Goal: Information Seeking & Learning: Find specific fact

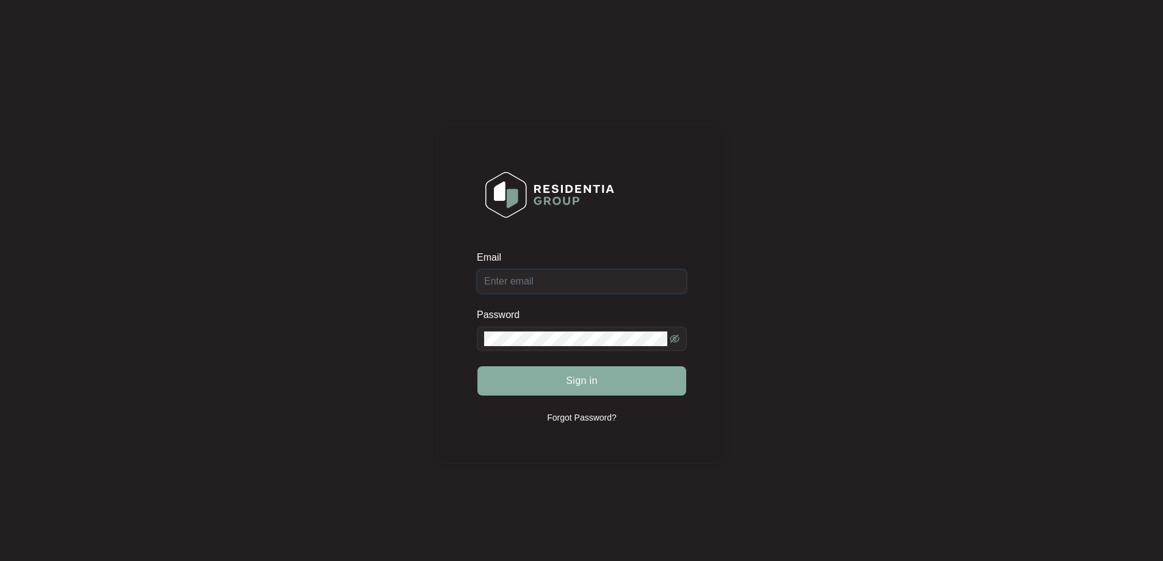
type input "[EMAIL_ADDRESS][DOMAIN_NAME]"
click at [549, 379] on button "Sign in" at bounding box center [581, 380] width 209 height 29
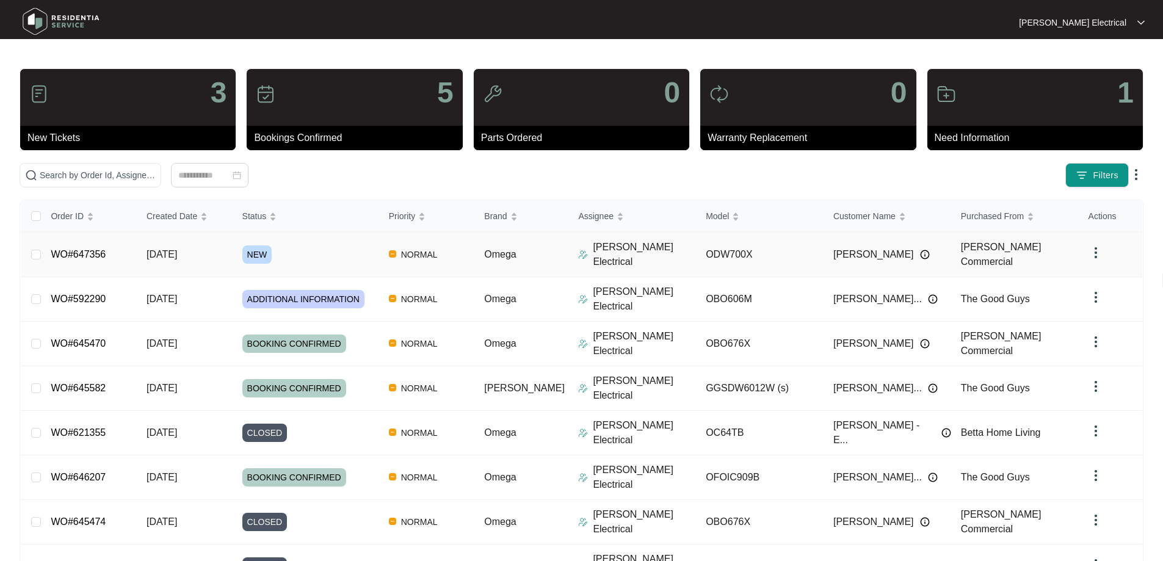
click at [432, 251] on span "NORMAL" at bounding box center [419, 254] width 46 height 15
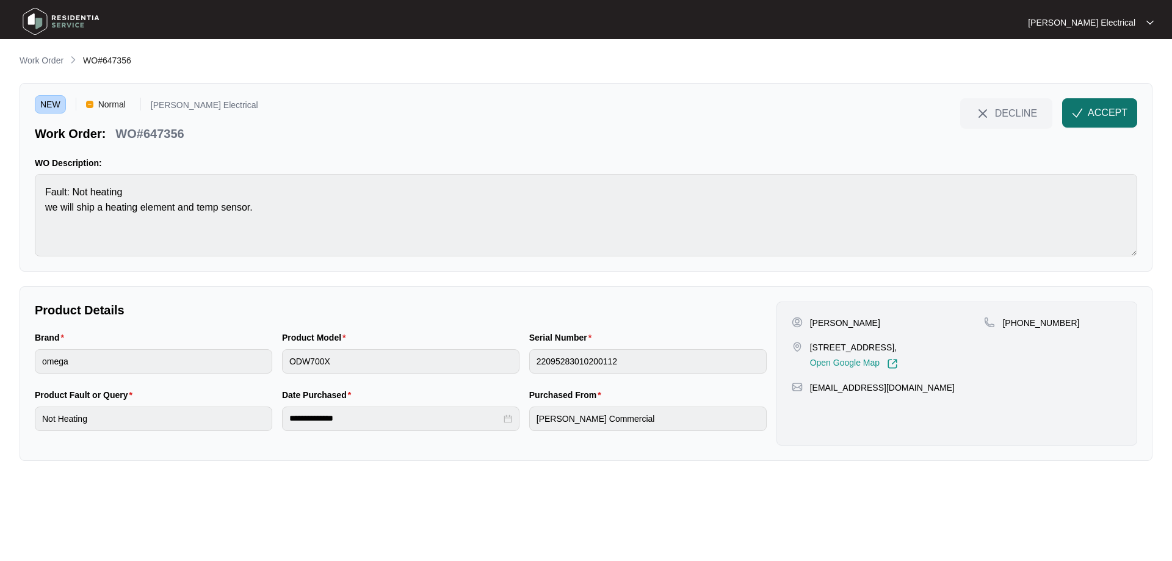
click at [1090, 106] on span "ACCEPT" at bounding box center [1108, 113] width 40 height 15
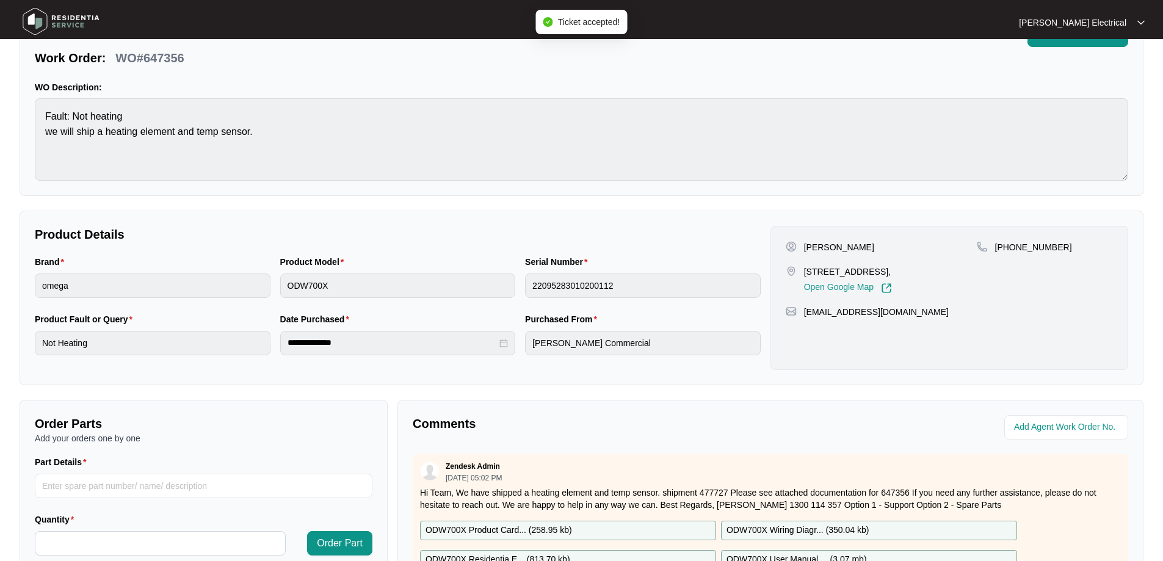
scroll to position [244, 0]
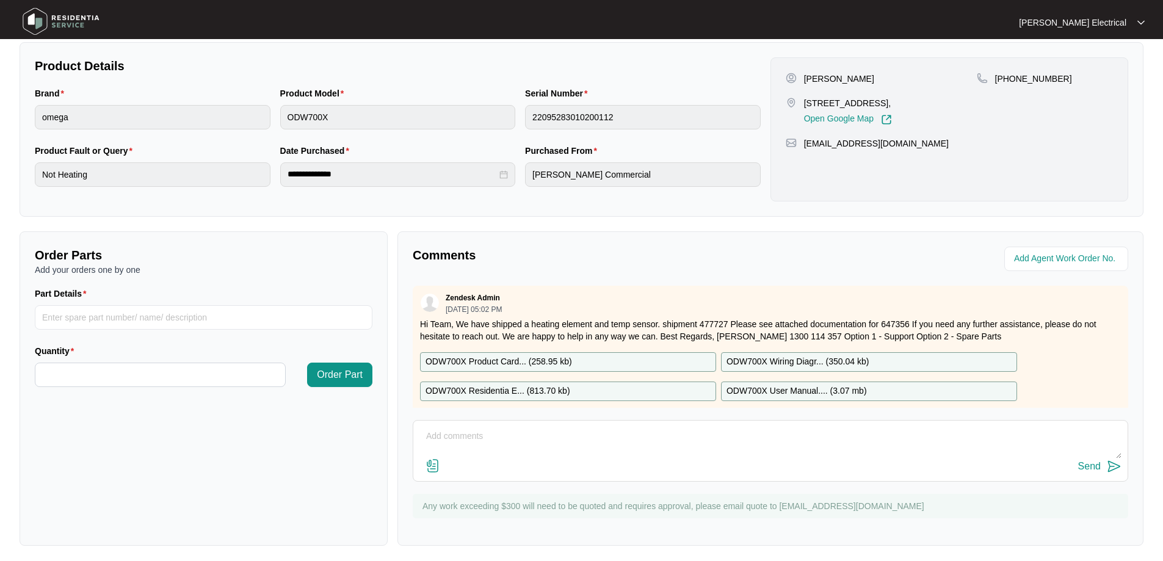
click at [767, 365] on p "ODW700X Wiring Diagr... ( 350.04 kb )" at bounding box center [797, 361] width 142 height 13
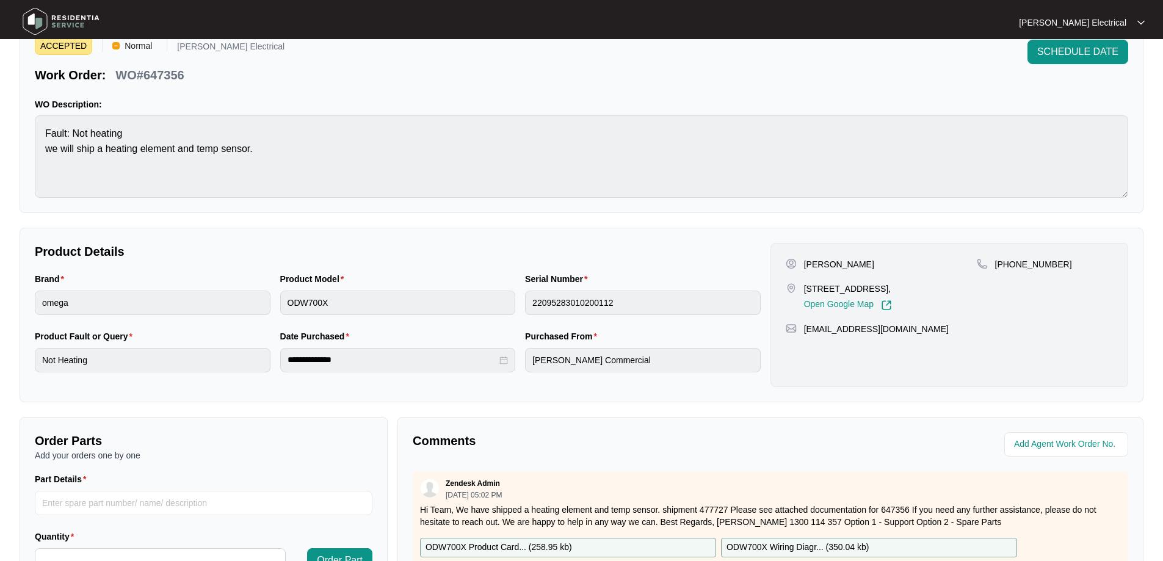
scroll to position [0, 0]
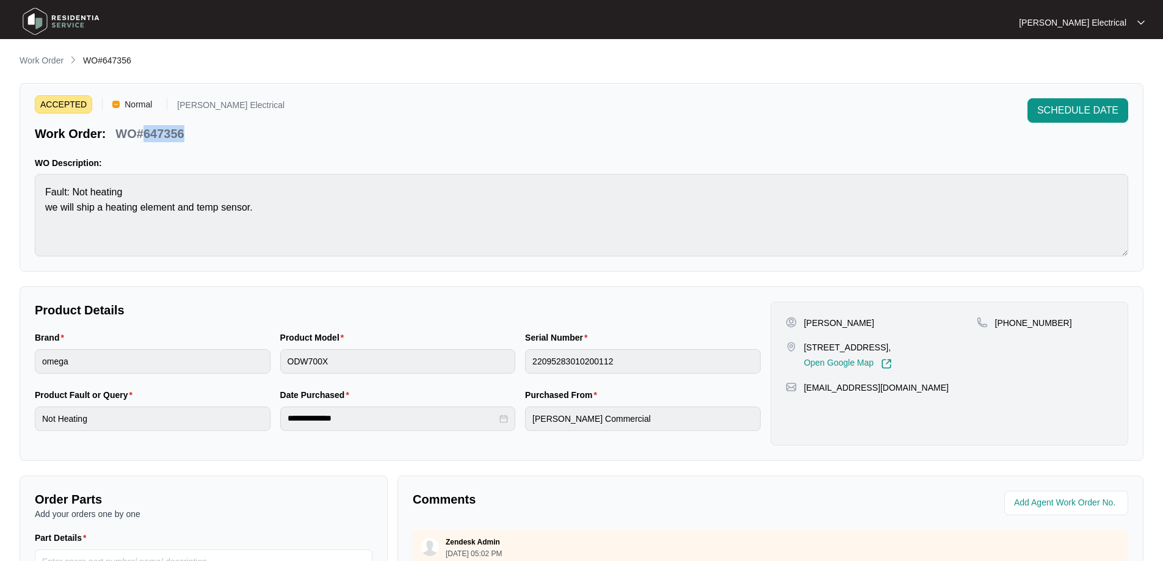
drag, startPoint x: 185, startPoint y: 133, endPoint x: 154, endPoint y: 134, distance: 30.5
click at [146, 137] on div "WO#647356" at bounding box center [149, 131] width 78 height 21
copy p "647356"
drag, startPoint x: 803, startPoint y: 347, endPoint x: 900, endPoint y: 342, distance: 96.6
click at [892, 342] on p "[STREET_ADDRESS]," at bounding box center [848, 347] width 88 height 12
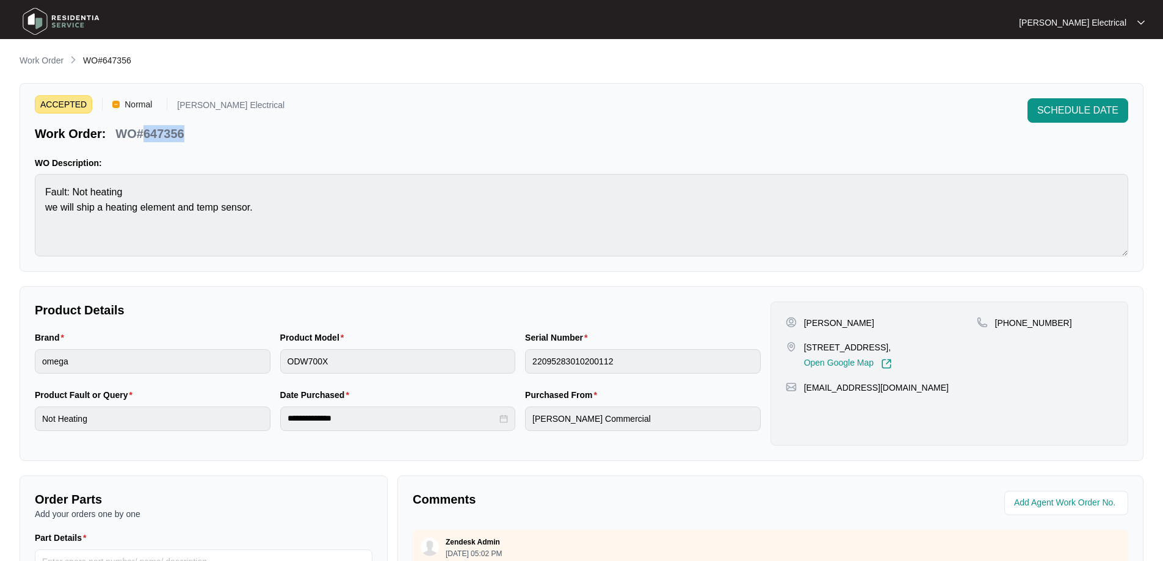
copy p "22 excelsa cct, Rural View,"
drag, startPoint x: 841, startPoint y: 320, endPoint x: 812, endPoint y: 324, distance: 28.2
click at [803, 325] on div "[PERSON_NAME]" at bounding box center [881, 323] width 191 height 12
copy p "[PERSON_NAME]"
drag, startPoint x: 1056, startPoint y: 320, endPoint x: 1012, endPoint y: 321, distance: 44.0
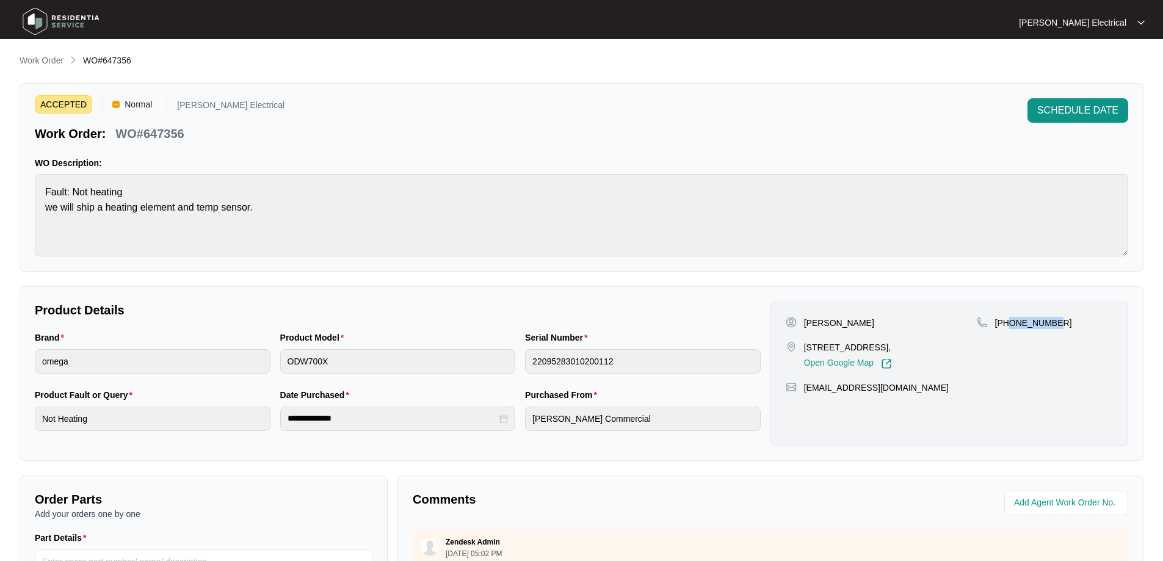
click at [1012, 321] on div "[PHONE_NUMBER]" at bounding box center [1045, 323] width 136 height 12
drag, startPoint x: 1013, startPoint y: 321, endPoint x: 1008, endPoint y: 344, distance: 23.2
click at [1003, 344] on div "[PHONE_NUMBER]" at bounding box center [1045, 343] width 136 height 52
click at [1046, 320] on p "[PHONE_NUMBER]" at bounding box center [1033, 323] width 77 height 12
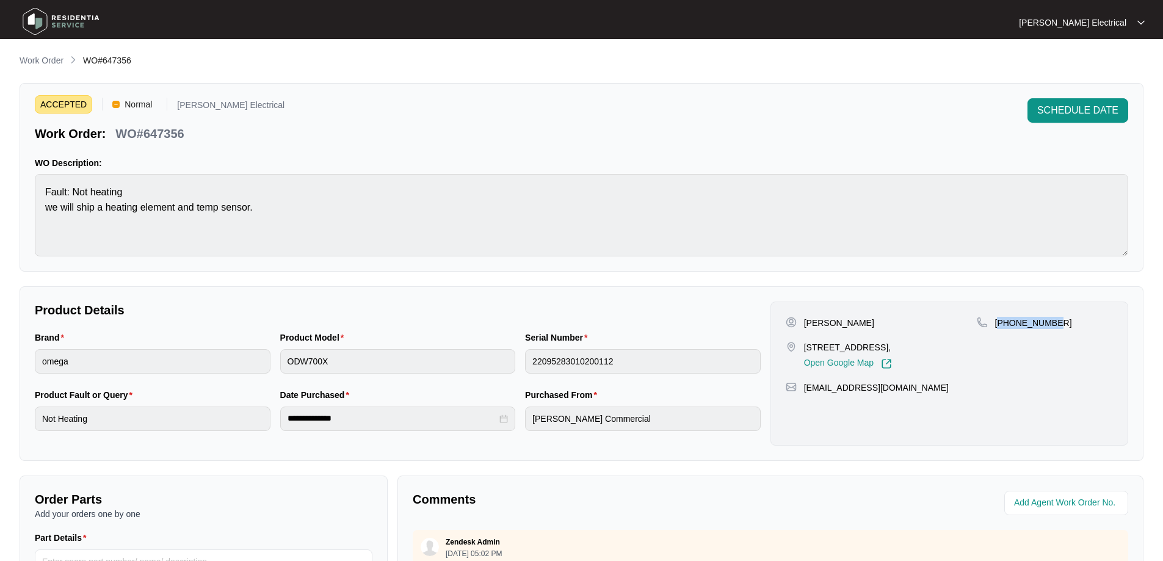
copy p "61400623937"
drag, startPoint x: 901, startPoint y: 402, endPoint x: 805, endPoint y: 405, distance: 95.9
click at [805, 394] on div "[EMAIL_ADDRESS][DOMAIN_NAME]" at bounding box center [949, 387] width 327 height 12
copy p "[EMAIL_ADDRESS][DOMAIN_NAME]"
click at [42, 62] on p "Work Order" at bounding box center [42, 60] width 44 height 12
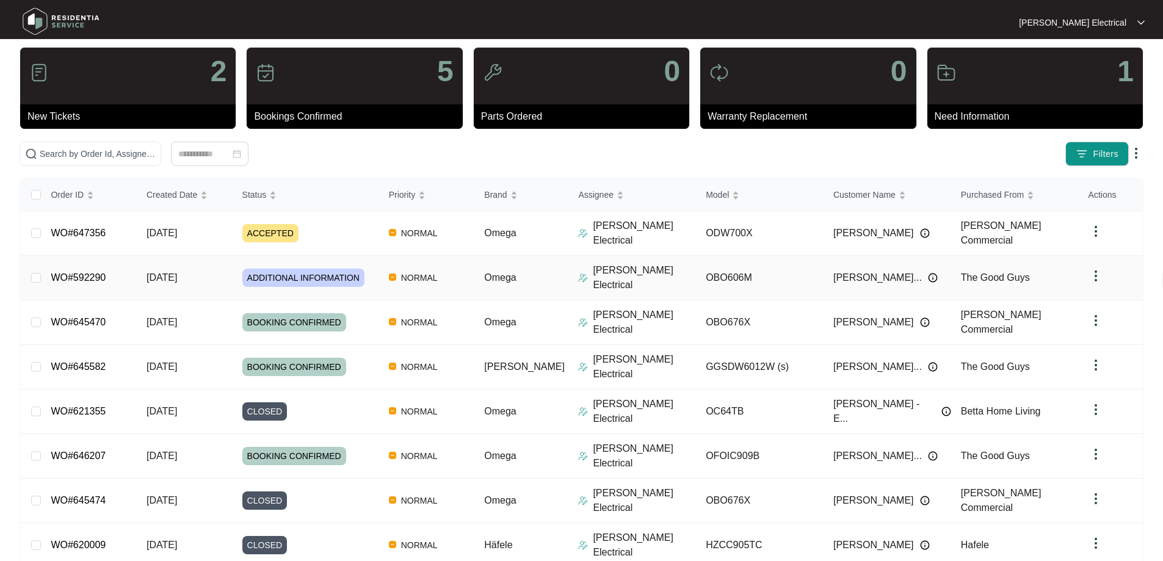
scroll to position [32, 0]
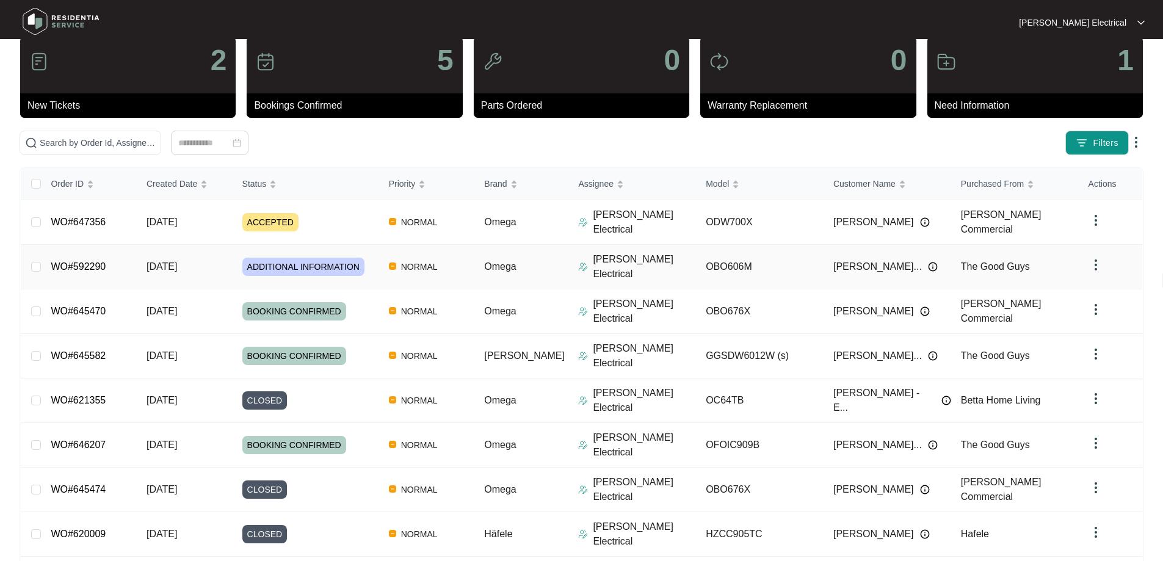
click at [320, 263] on span "ADDITIONAL INFORMATION" at bounding box center [303, 267] width 122 height 18
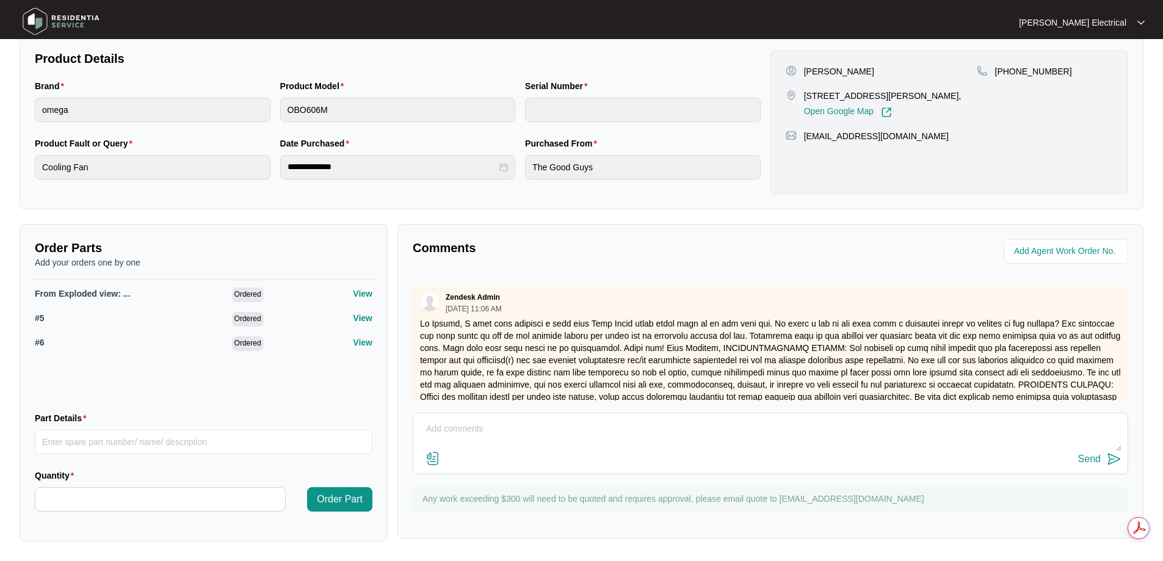
scroll to position [317, 0]
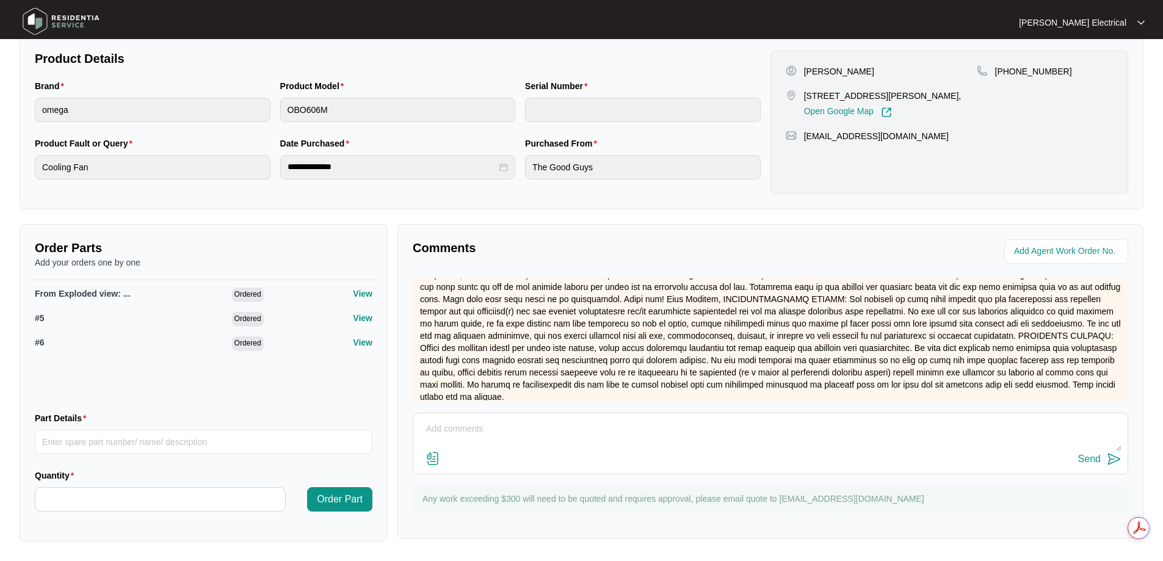
click at [461, 231] on div "Comments Zendesk Admin [DATE] 11:36 AM product files attached If you need any f…" at bounding box center [770, 381] width 746 height 314
